Goal: Transaction & Acquisition: Book appointment/travel/reservation

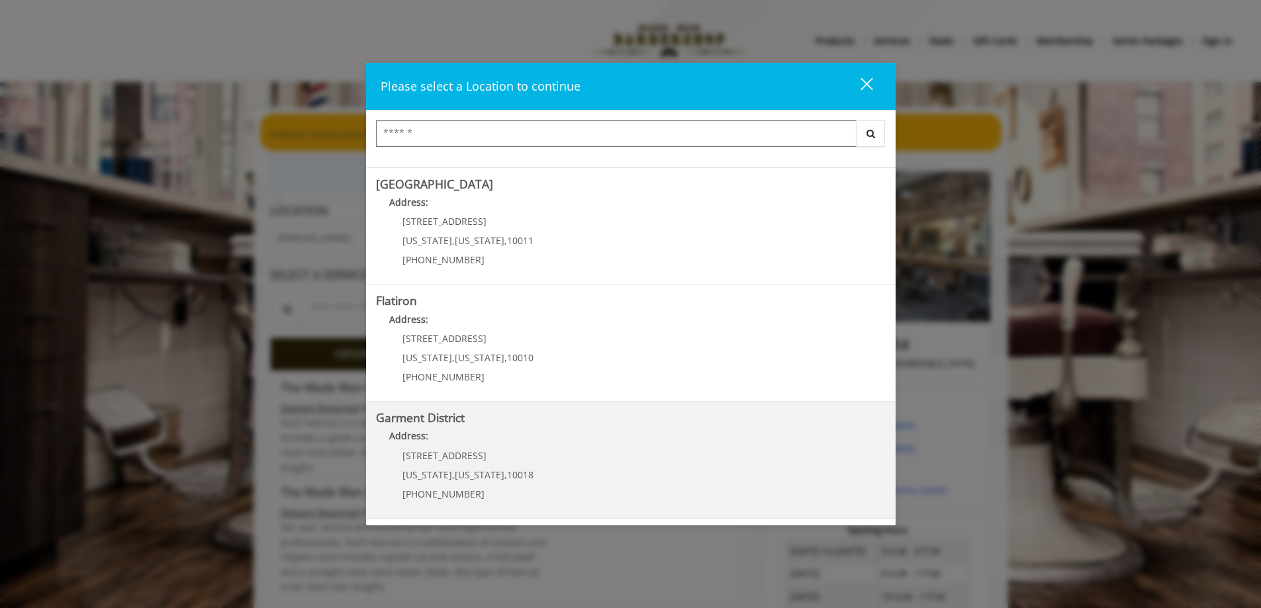
scroll to position [132, 0]
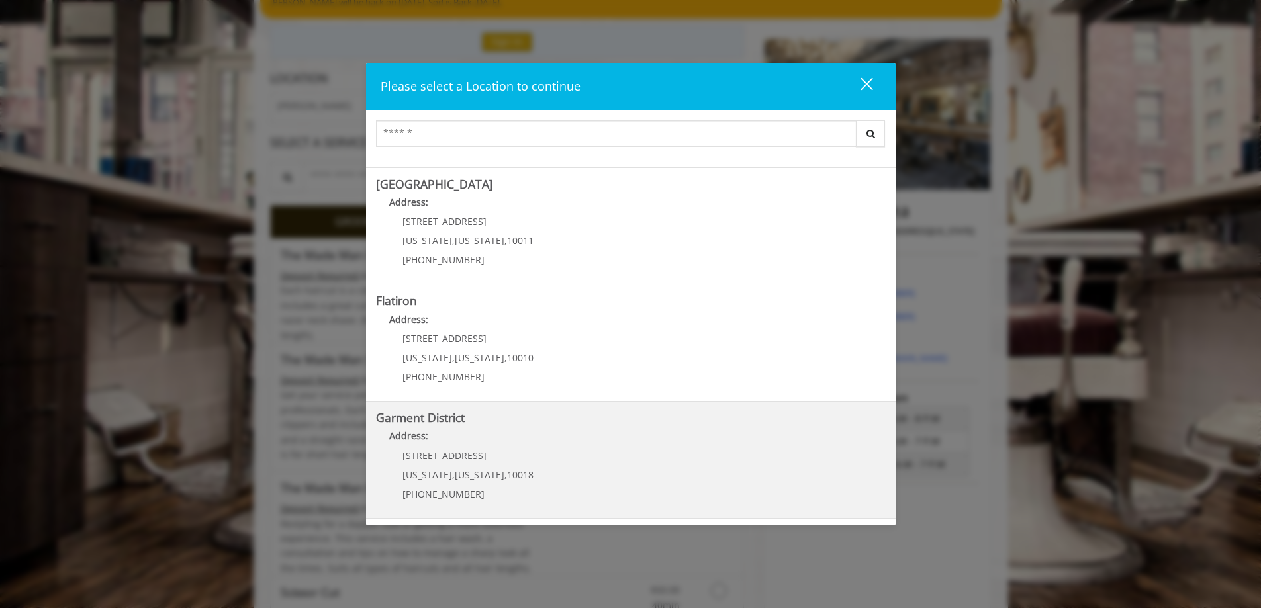
click at [459, 457] on span "[STREET_ADDRESS]" at bounding box center [444, 455] width 84 height 13
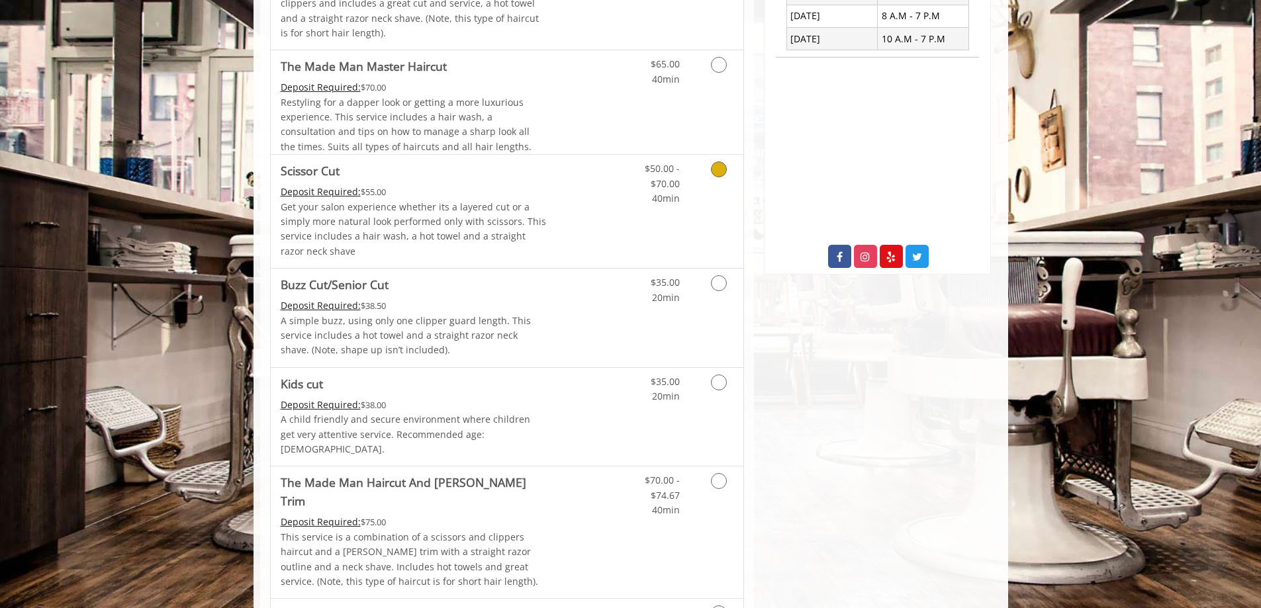
scroll to position [662, 0]
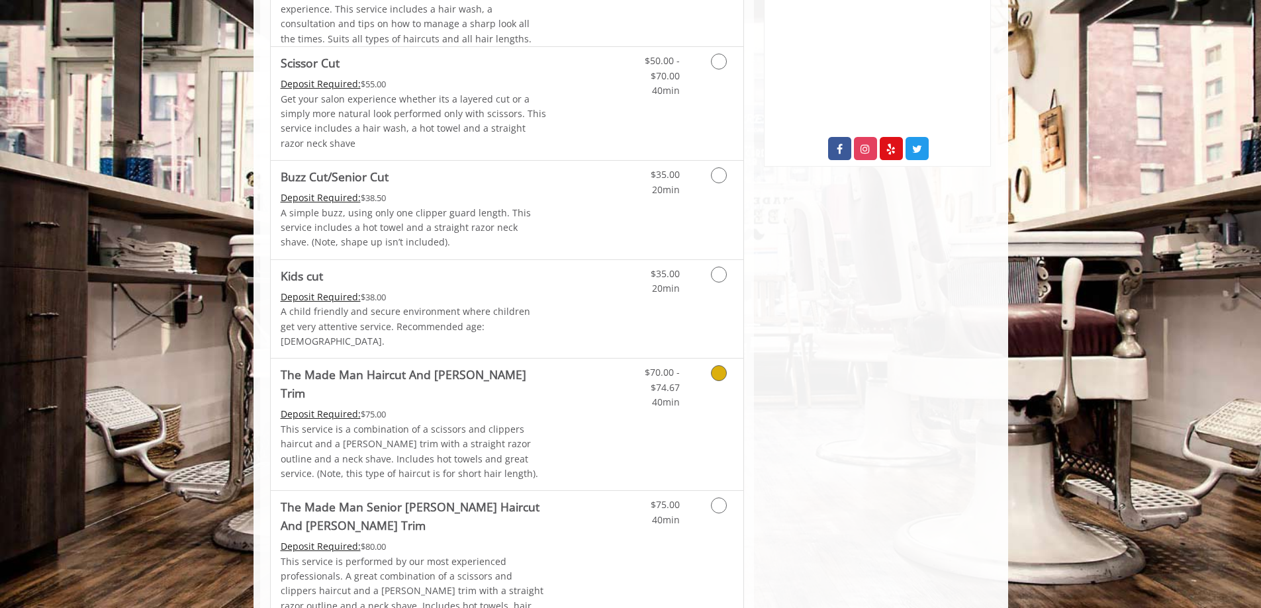
click at [542, 422] on p "This service is a combination of a scissors and clippers haircut and a [PERSON_…" at bounding box center [414, 452] width 266 height 60
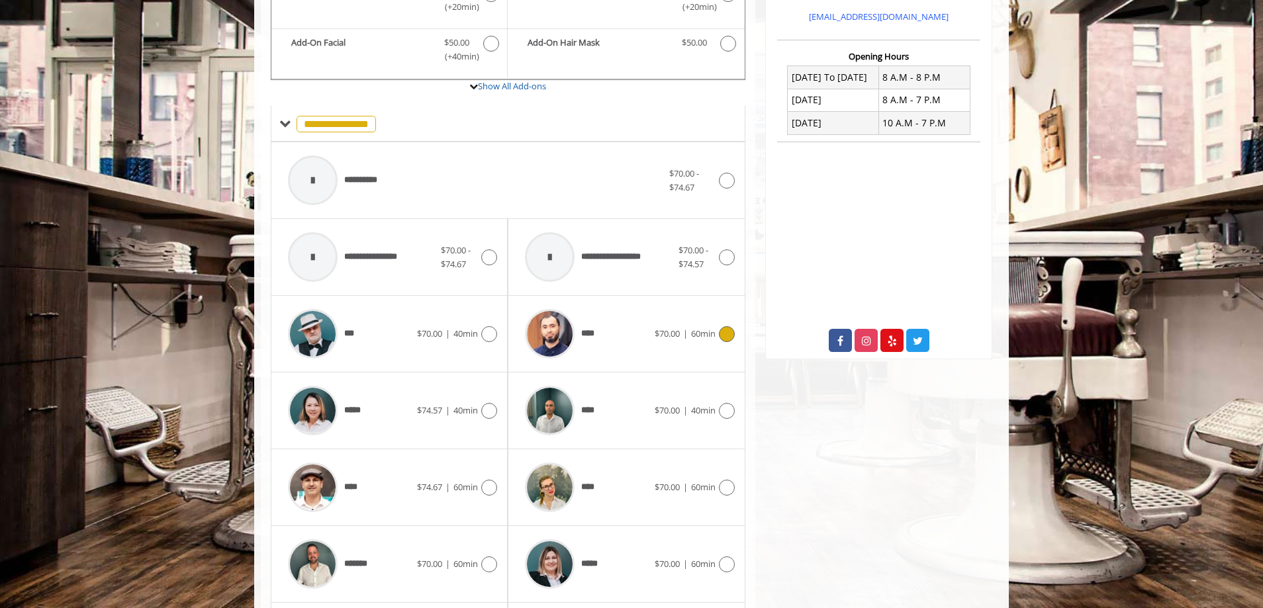
scroll to position [569, 0]
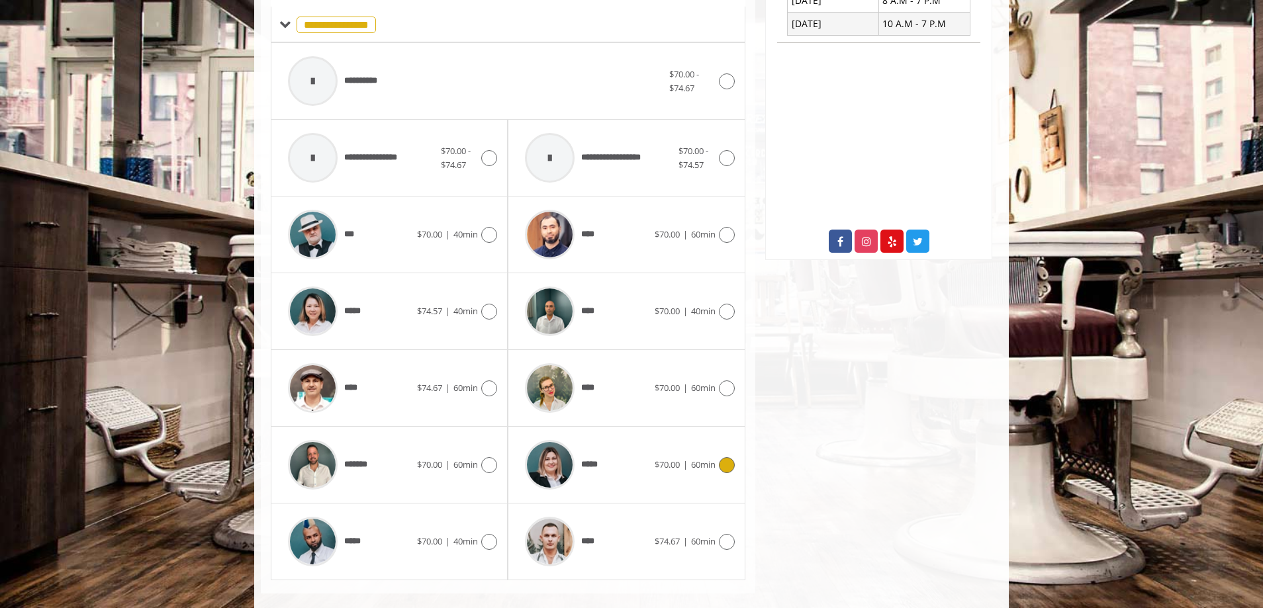
click at [559, 449] on img at bounding box center [550, 465] width 50 height 50
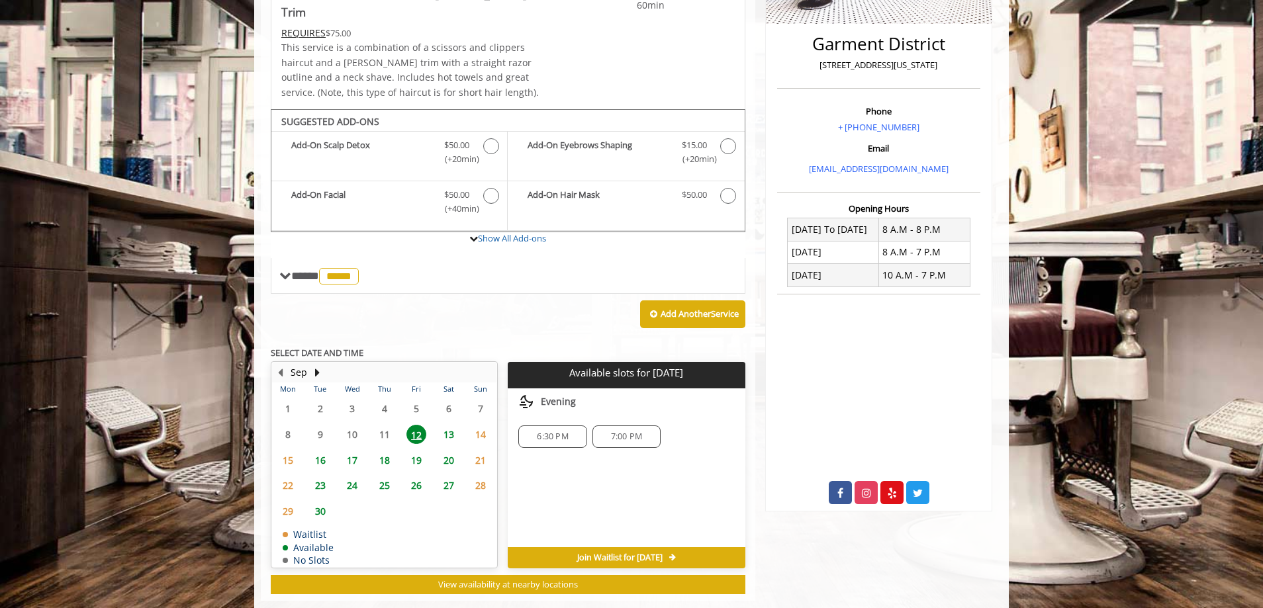
scroll to position [325, 0]
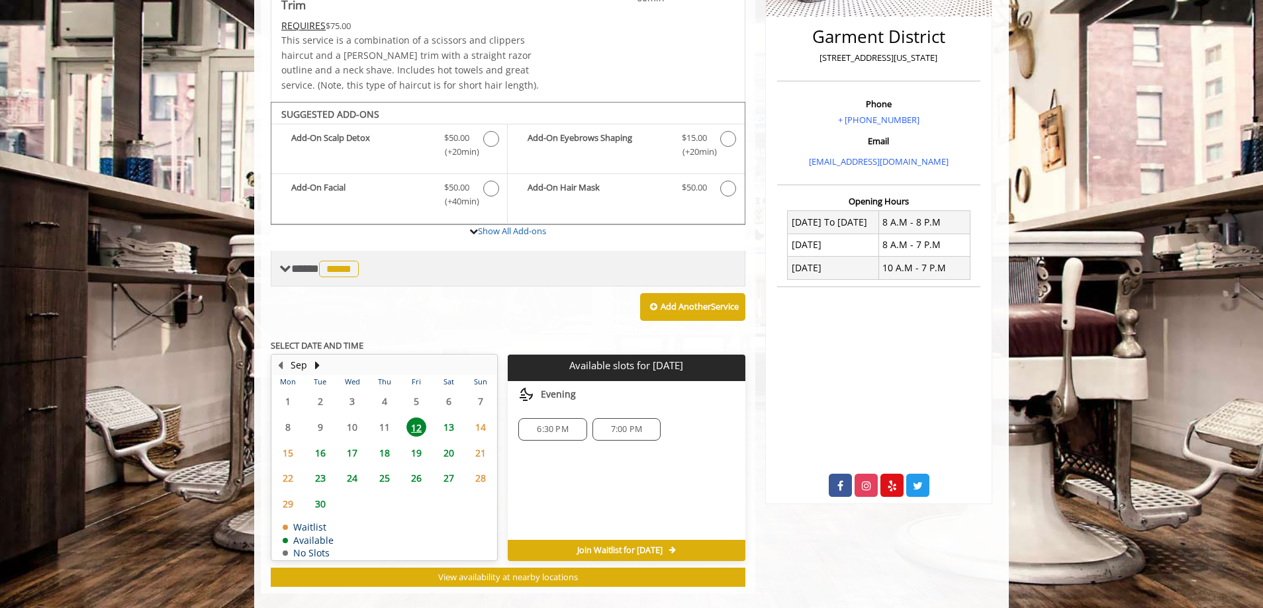
click at [295, 263] on span "**** ***** ********" at bounding box center [326, 269] width 71 height 12
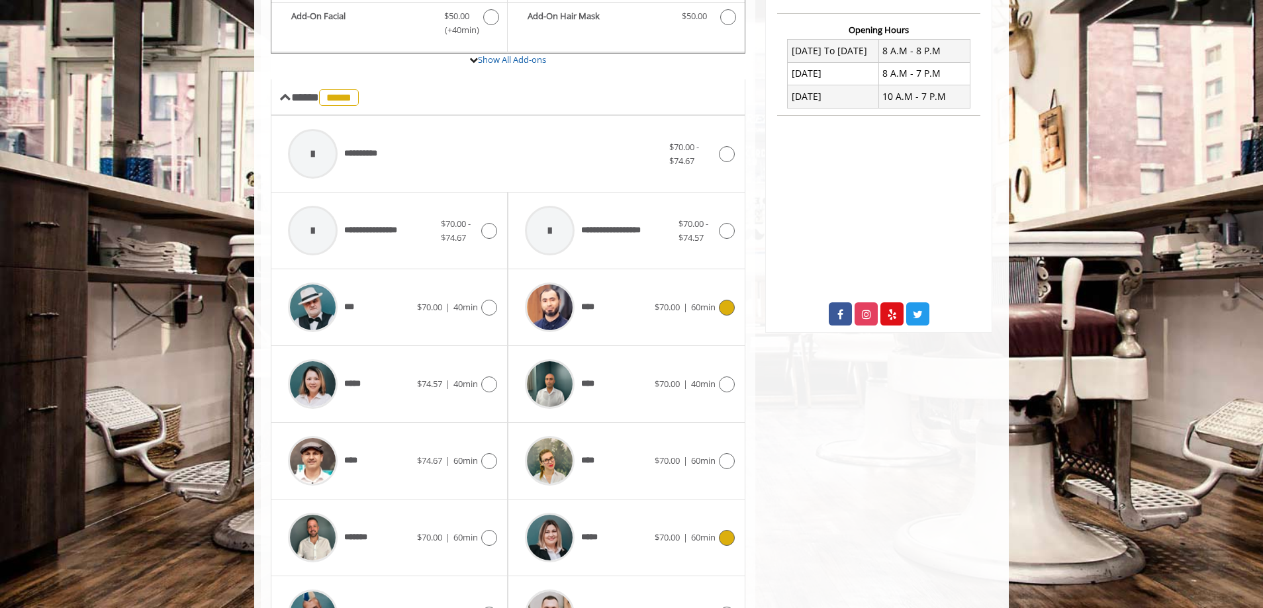
scroll to position [524, 0]
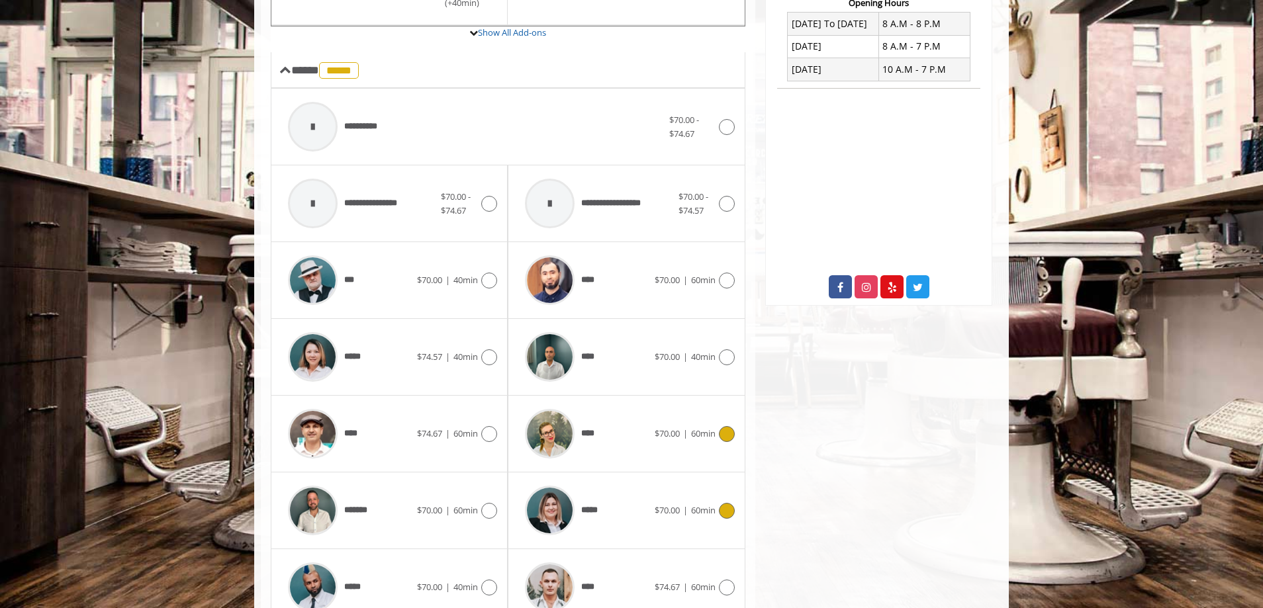
click at [597, 423] on span "****" at bounding box center [559, 433] width 83 height 63
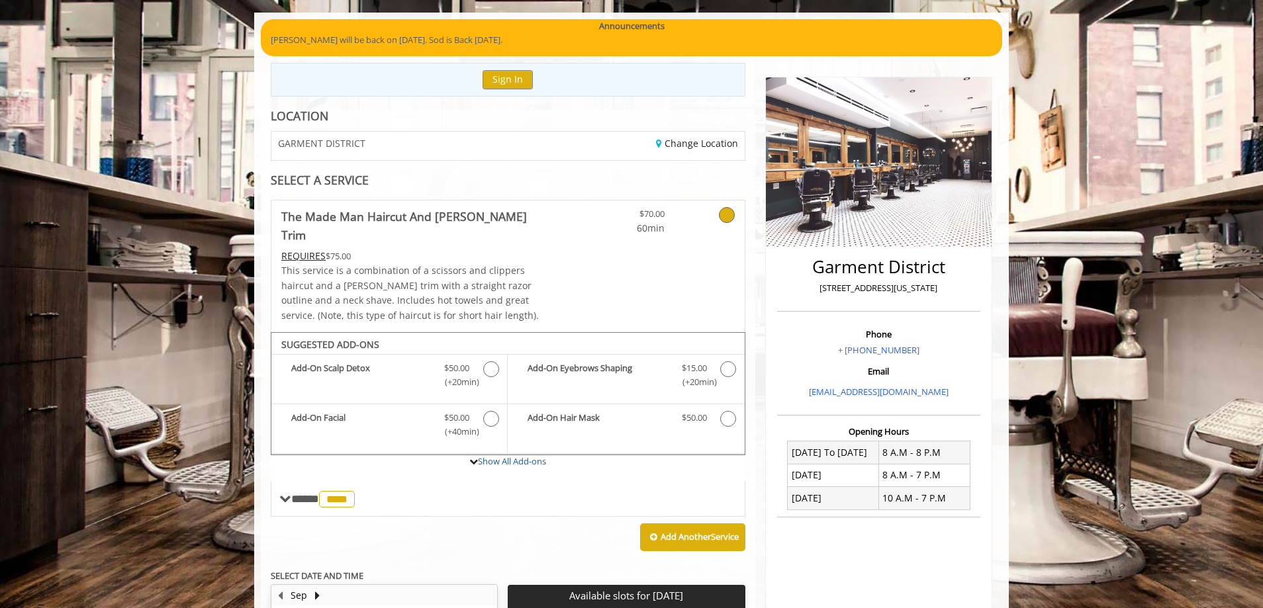
scroll to position [0, 0]
